Goal: Task Accomplishment & Management: Use online tool/utility

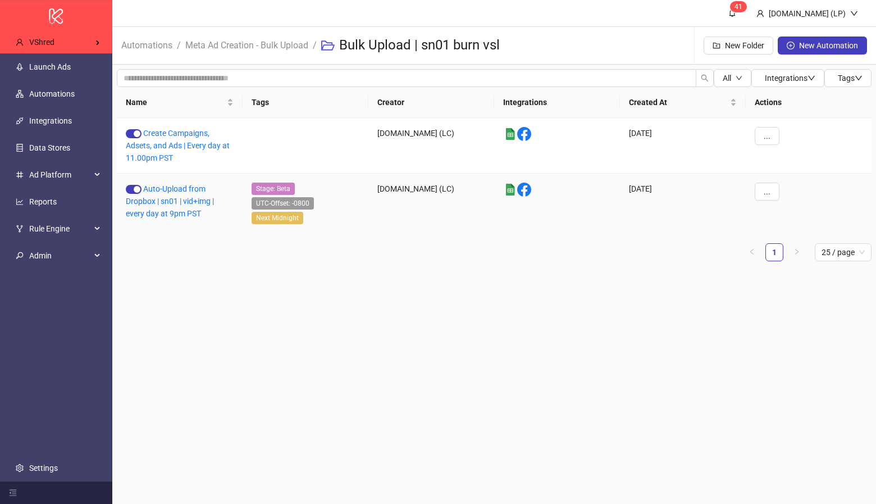
click at [184, 208] on div "Auto-Upload from Dropbox | sn01 | vid+img | every day at 9pm PST" at bounding box center [180, 205] width 126 height 62
click at [186, 198] on link "Auto-Upload from Dropbox | sn01 | vid+img | every day at 9pm PST" at bounding box center [170, 201] width 88 height 34
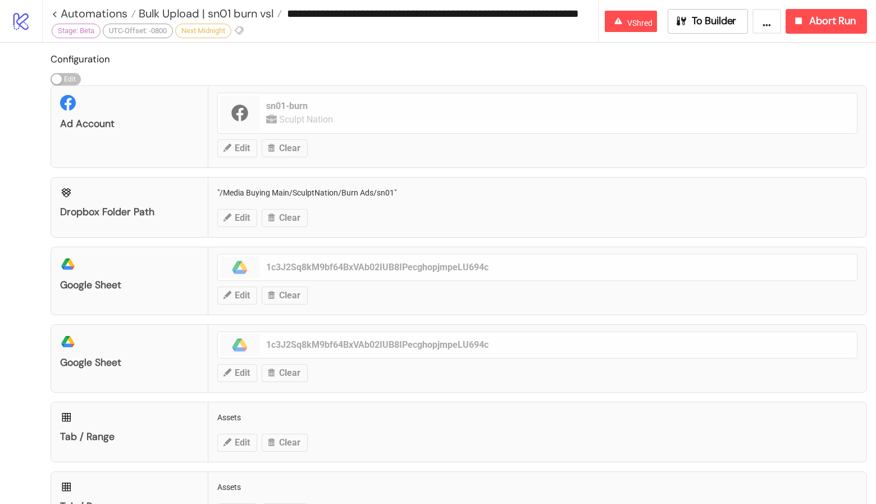
click at [347, 184] on div "Dropbox Folder Path "/Media Buying Main/SculptNation/Burn Ads/sn01" Edit Clear" at bounding box center [459, 207] width 817 height 61
copy div ""/Media Buying Main/SculptNation/Burn Ads/sn01""
